Goal: Information Seeking & Learning: Learn about a topic

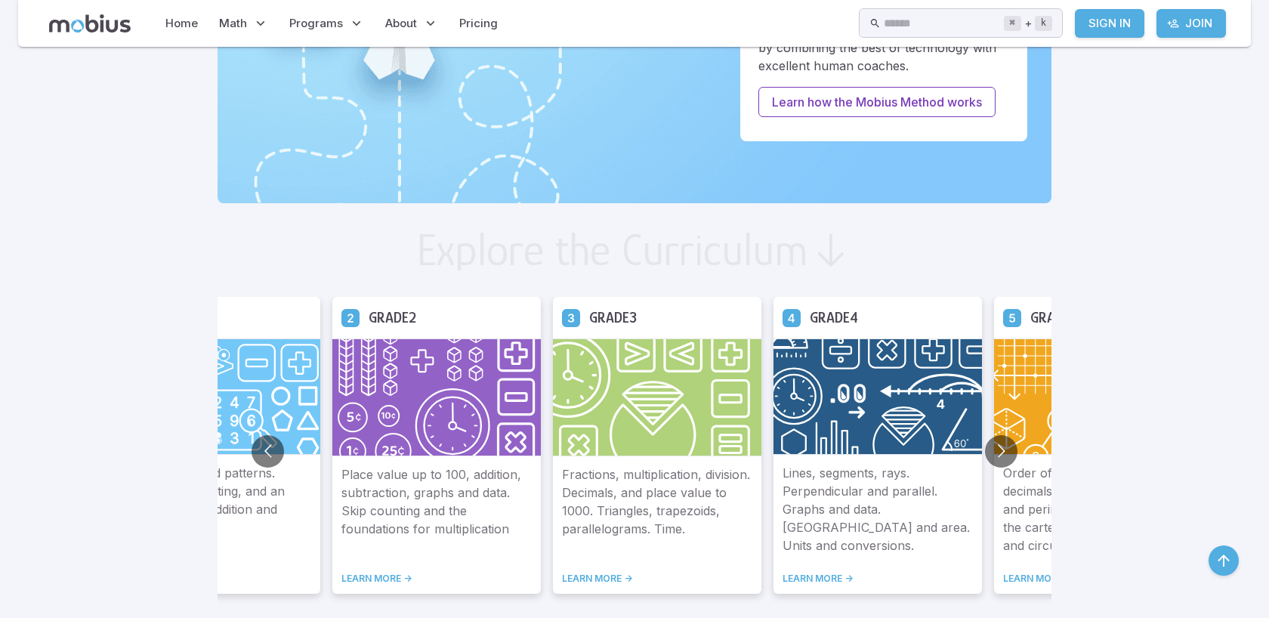
scroll to position [666, 0]
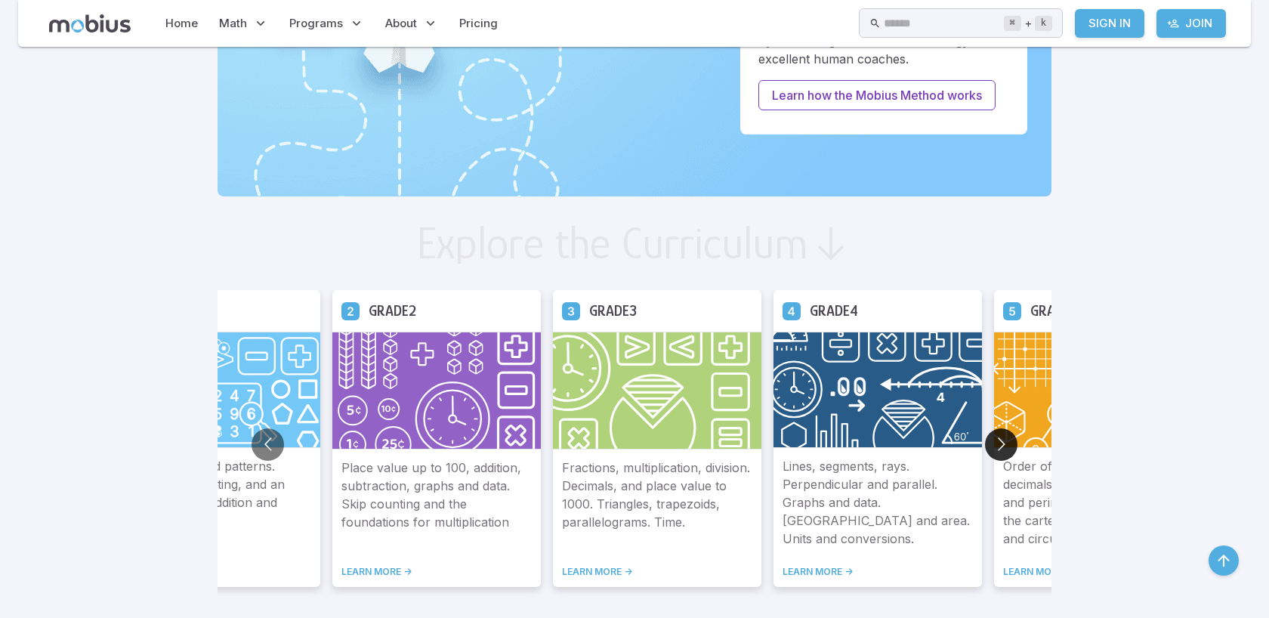
click at [1001, 440] on button "Go to next slide" at bounding box center [1001, 444] width 32 height 32
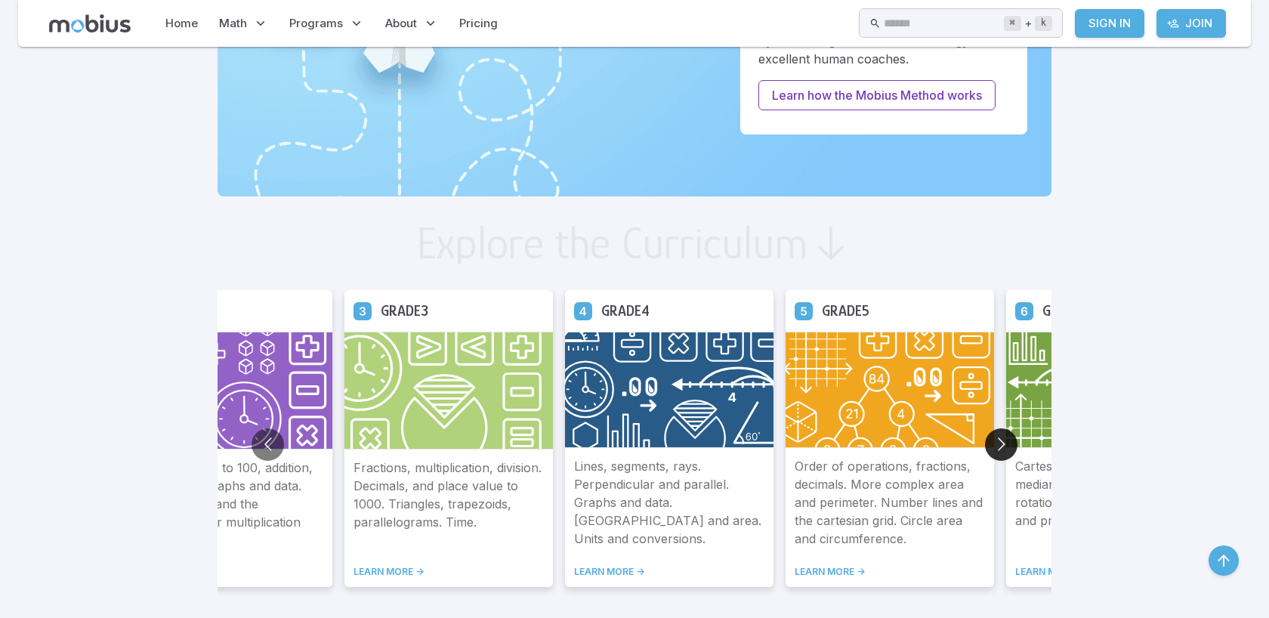
click at [1001, 440] on button "Go to next slide" at bounding box center [1001, 444] width 32 height 32
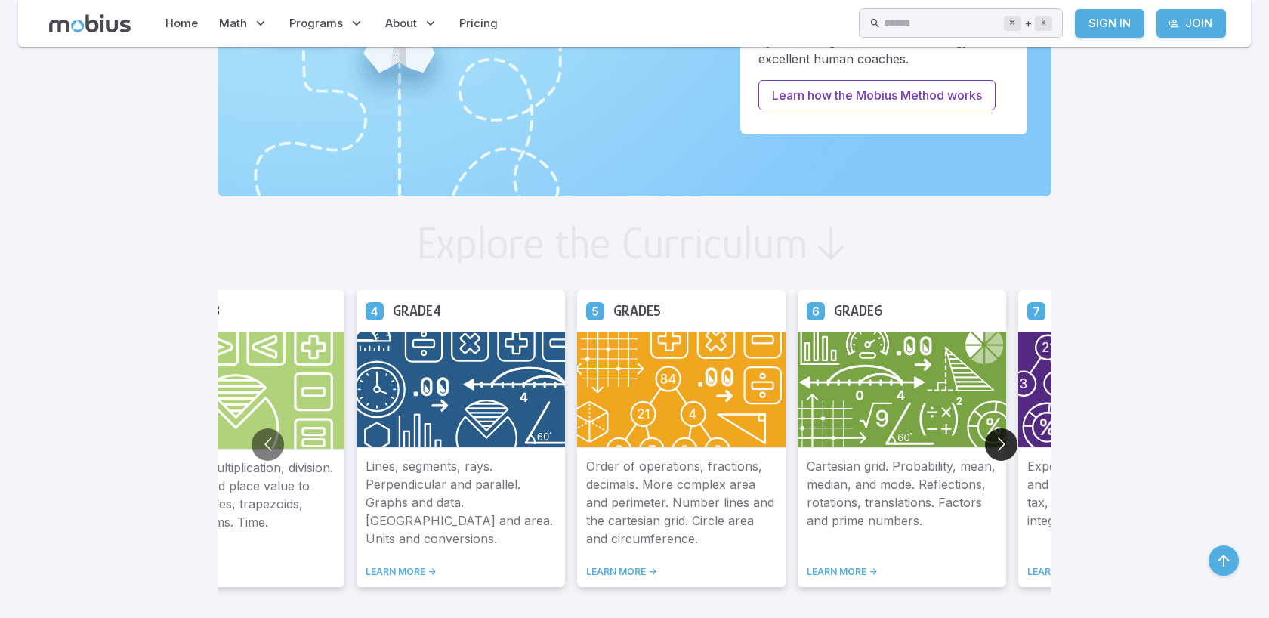
click at [1001, 440] on button "Go to next slide" at bounding box center [1001, 444] width 32 height 32
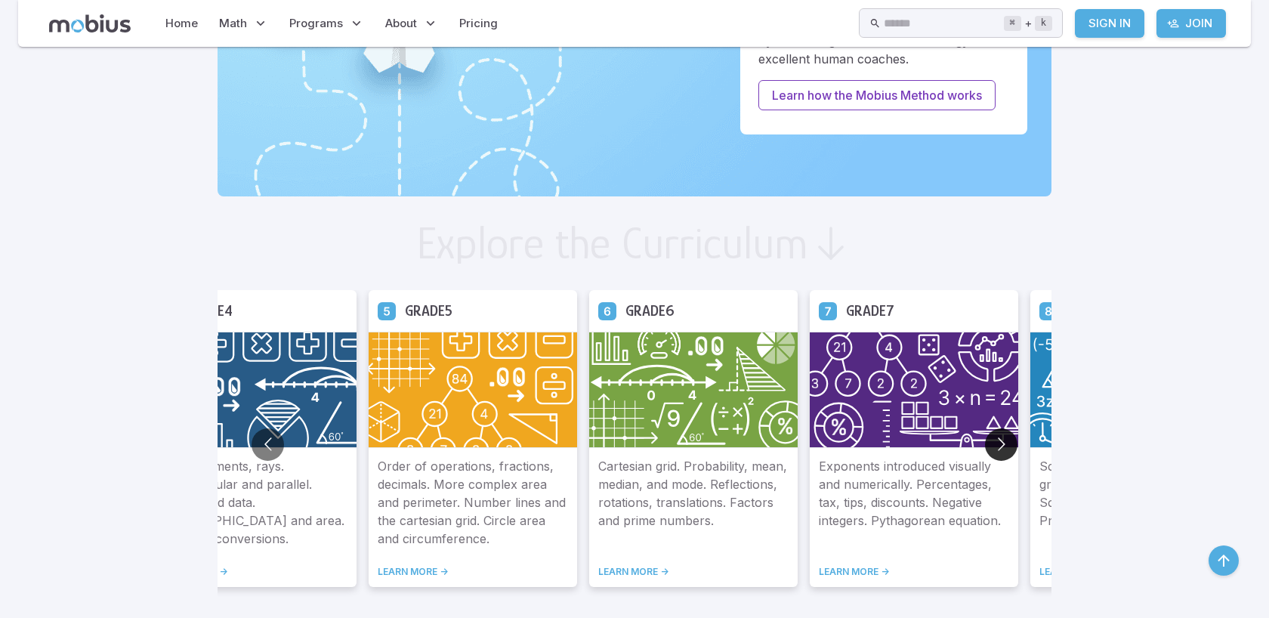
click at [1001, 440] on button "Go to next slide" at bounding box center [1001, 444] width 32 height 32
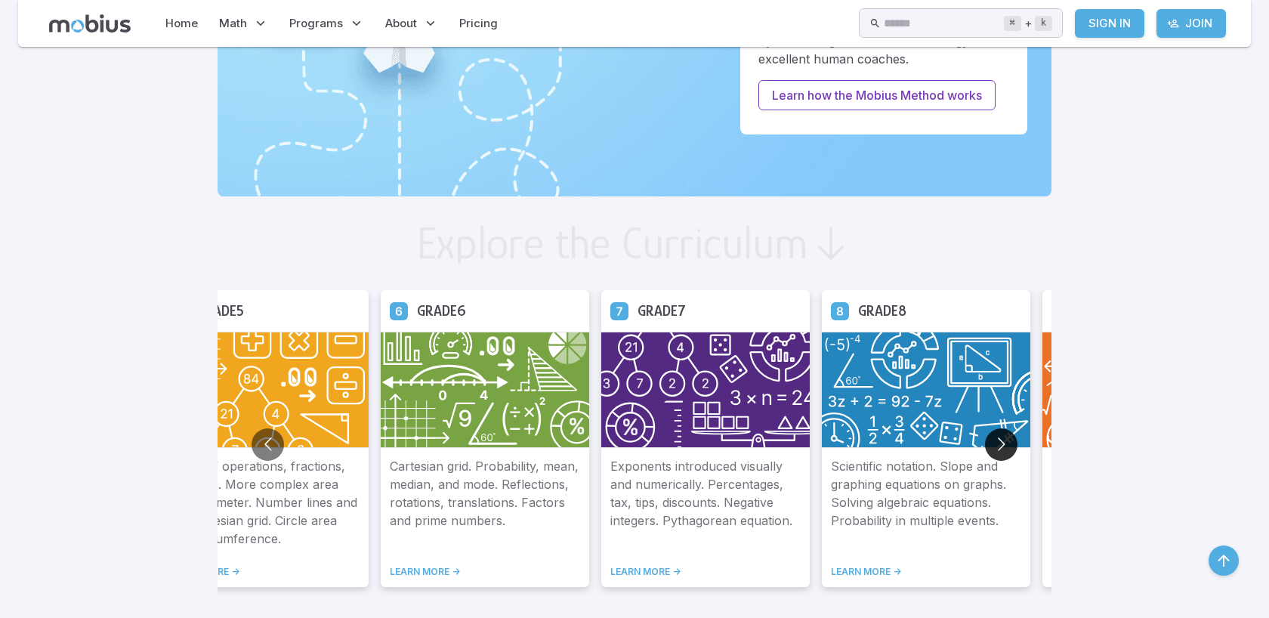
click at [1001, 440] on button "Go to next slide" at bounding box center [1001, 444] width 32 height 32
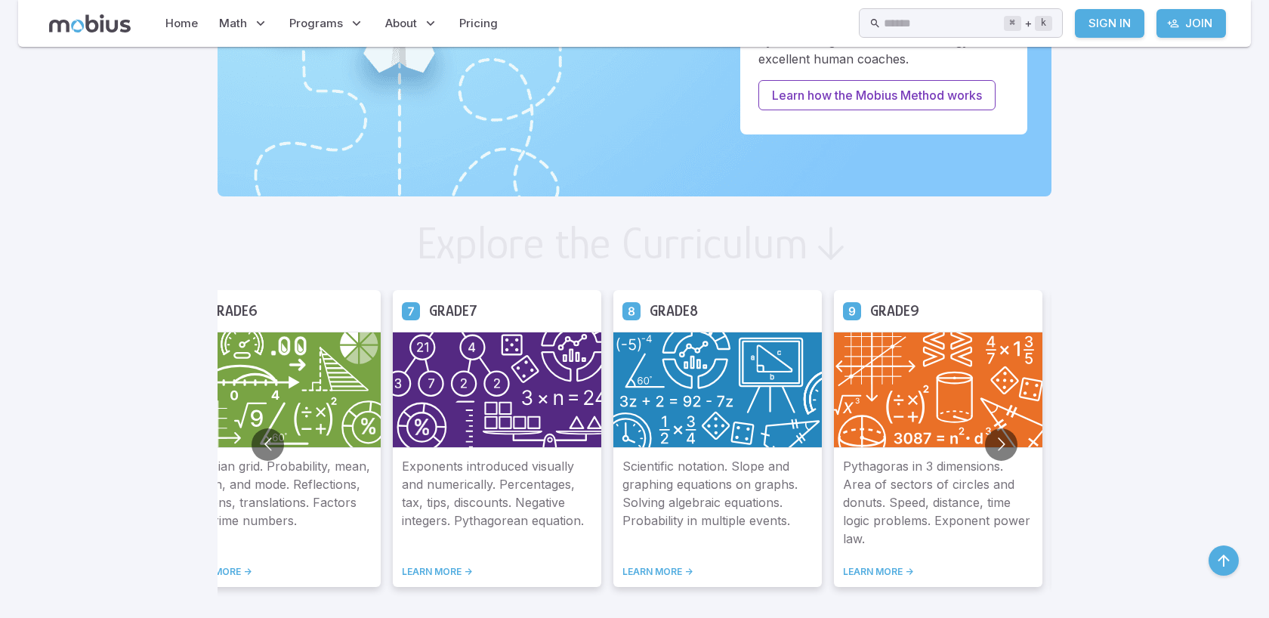
click at [883, 571] on link "LEARN MORE ->" at bounding box center [938, 572] width 190 height 12
